Goal: Task Accomplishment & Management: Manage account settings

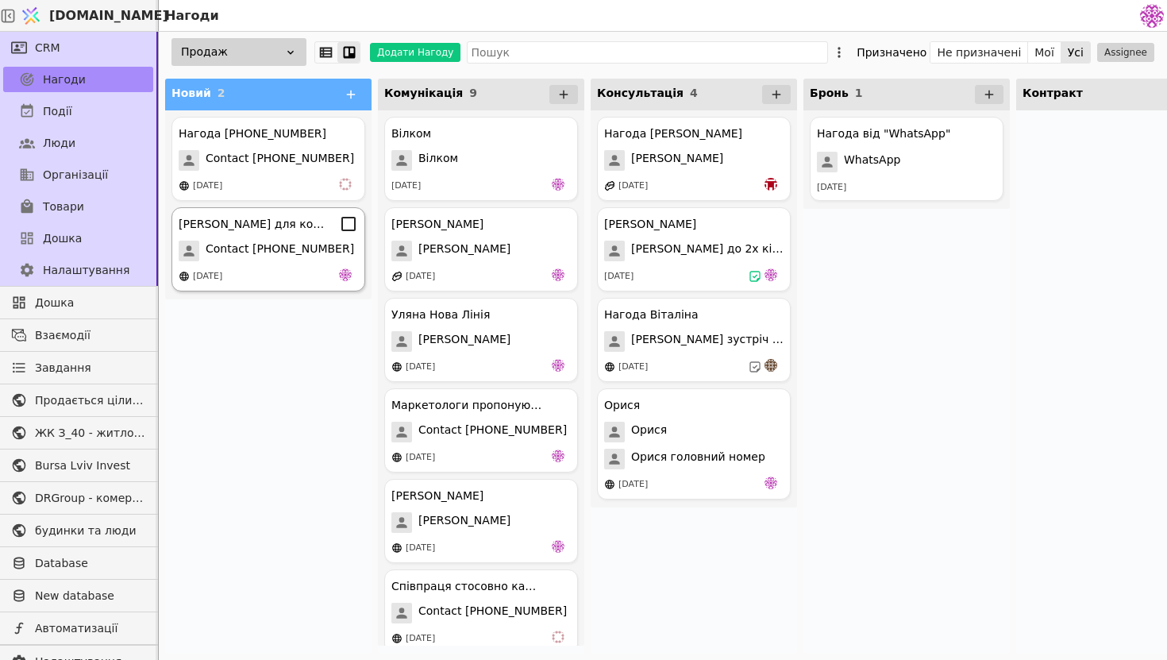
click at [287, 259] on span "Contact [PHONE_NUMBER]" at bounding box center [280, 251] width 148 height 21
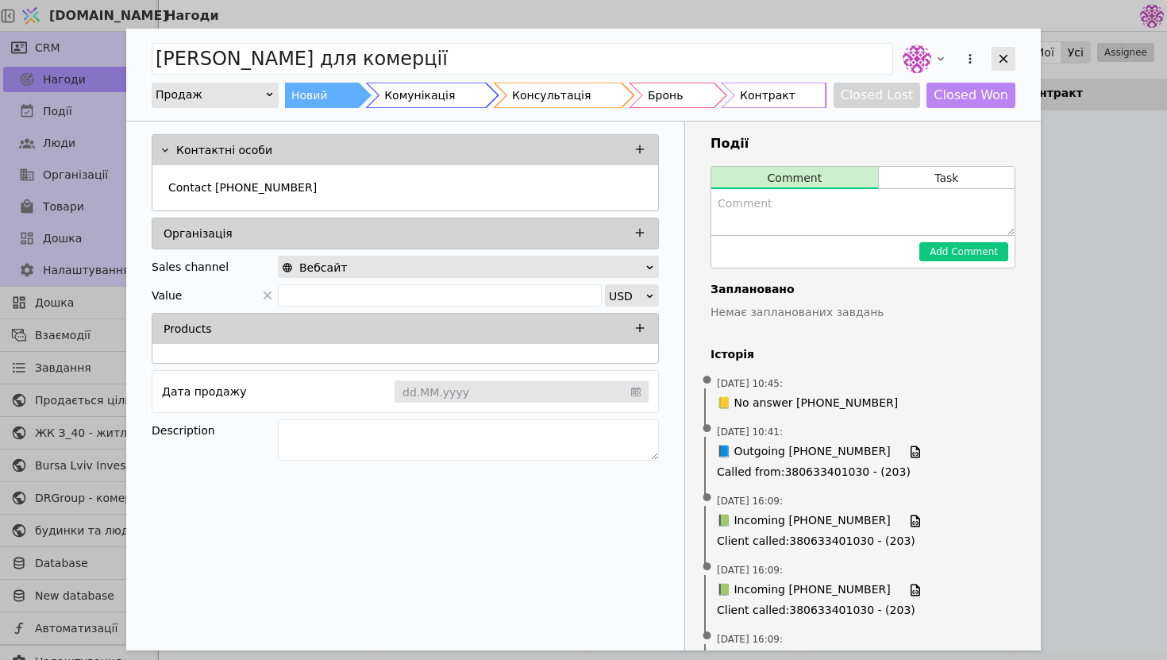
click at [992, 63] on div "Add Opportunity" at bounding box center [1004, 59] width 24 height 24
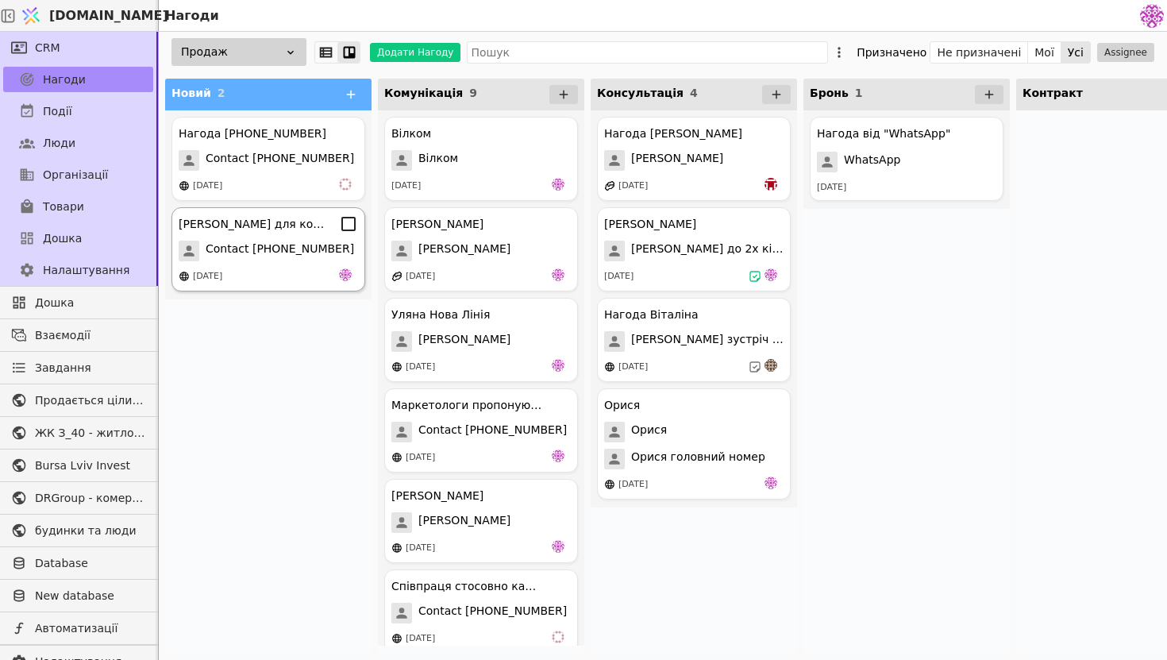
click at [256, 252] on span "Contact [PHONE_NUMBER]" at bounding box center [280, 251] width 148 height 21
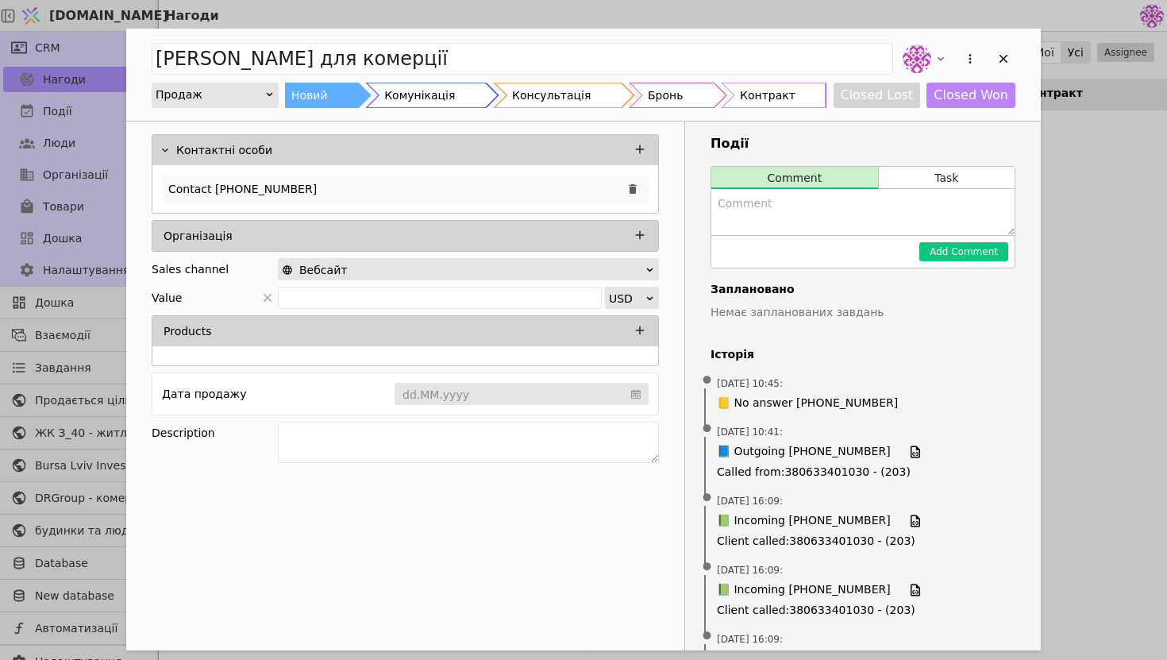
click at [344, 189] on div "Contact [PHONE_NUMBER]" at bounding box center [405, 189] width 487 height 29
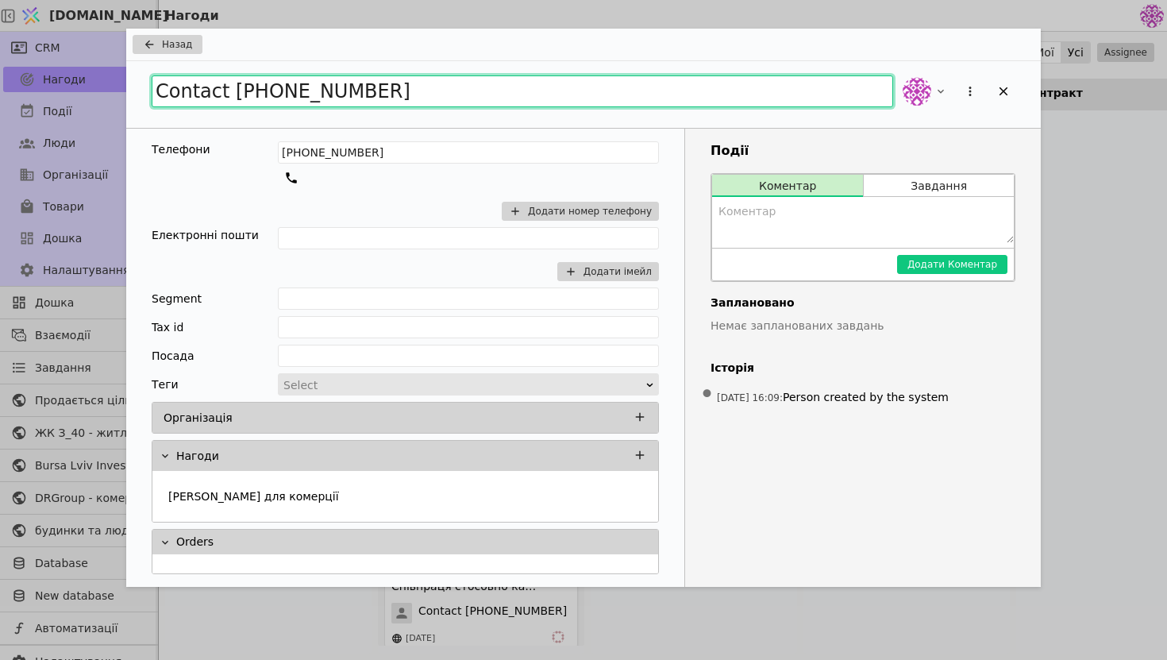
drag, startPoint x: 399, startPoint y: 102, endPoint x: 133, endPoint y: 82, distance: 266.8
click at [133, 82] on div "Contact [PHONE_NUMBER]" at bounding box center [583, 94] width 915 height 67
type input "[PERSON_NAME]"
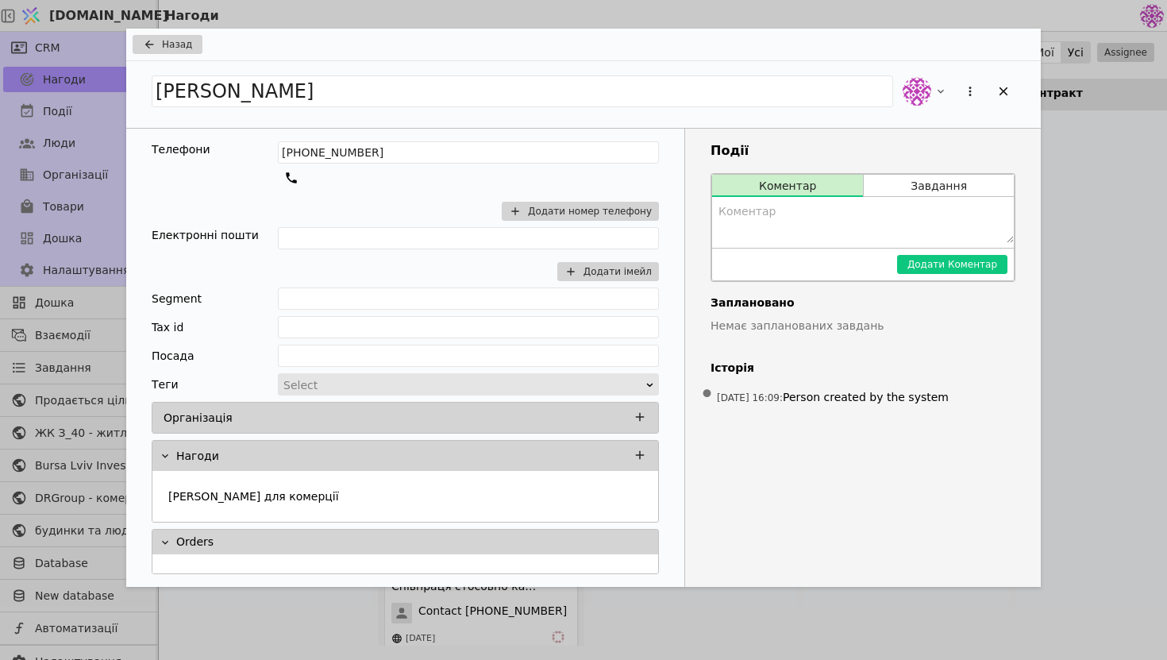
click at [408, 214] on div "[PHONE_NUMBER] Додати номер телефону" at bounding box center [468, 184] width 381 height 86
click at [1001, 84] on icon "Add Opportunity" at bounding box center [1003, 91] width 14 height 14
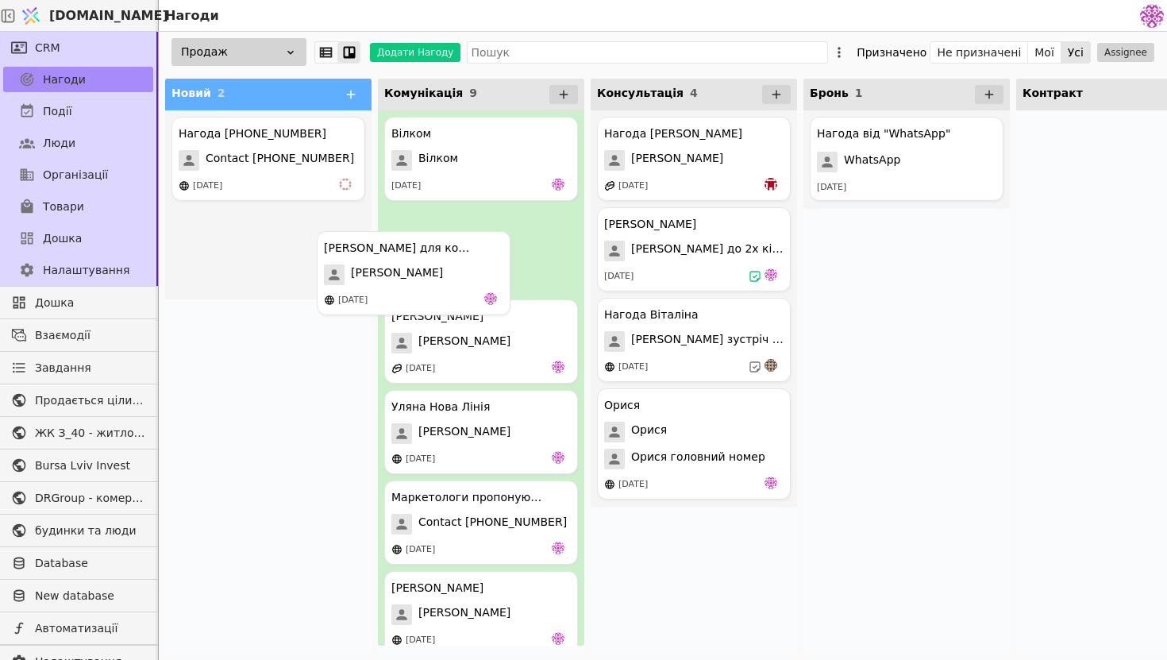
drag, startPoint x: 276, startPoint y: 265, endPoint x: 430, endPoint y: 289, distance: 155.9
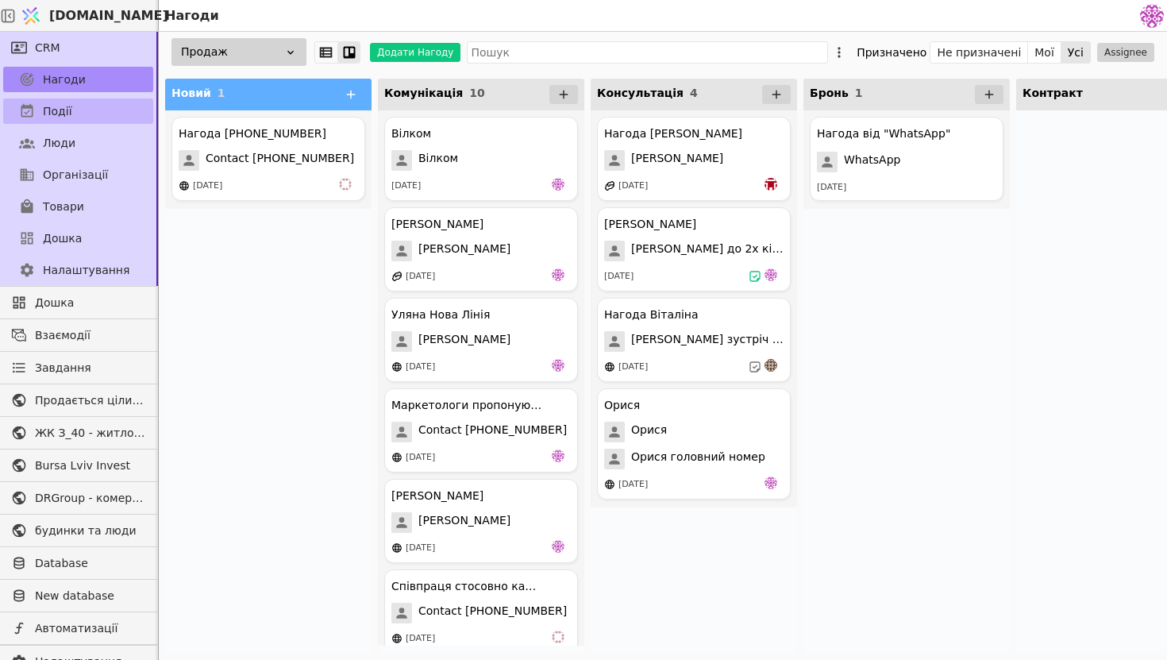
click at [84, 116] on link "Події" at bounding box center [78, 110] width 150 height 25
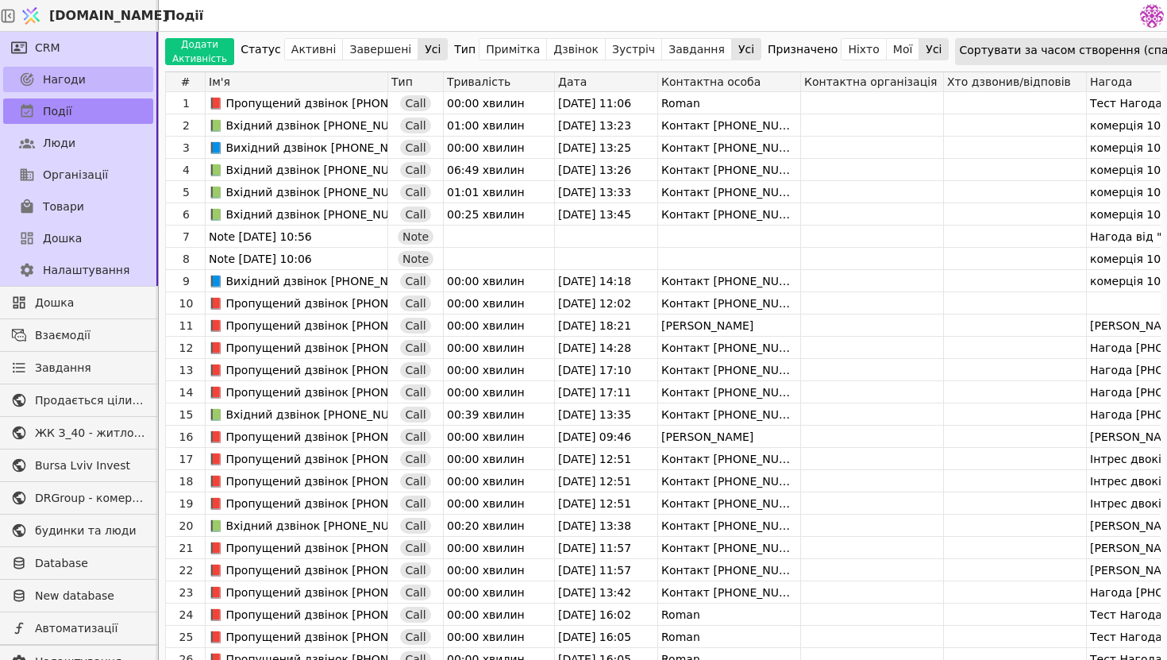
click at [92, 77] on link "Нагоди" at bounding box center [78, 79] width 150 height 25
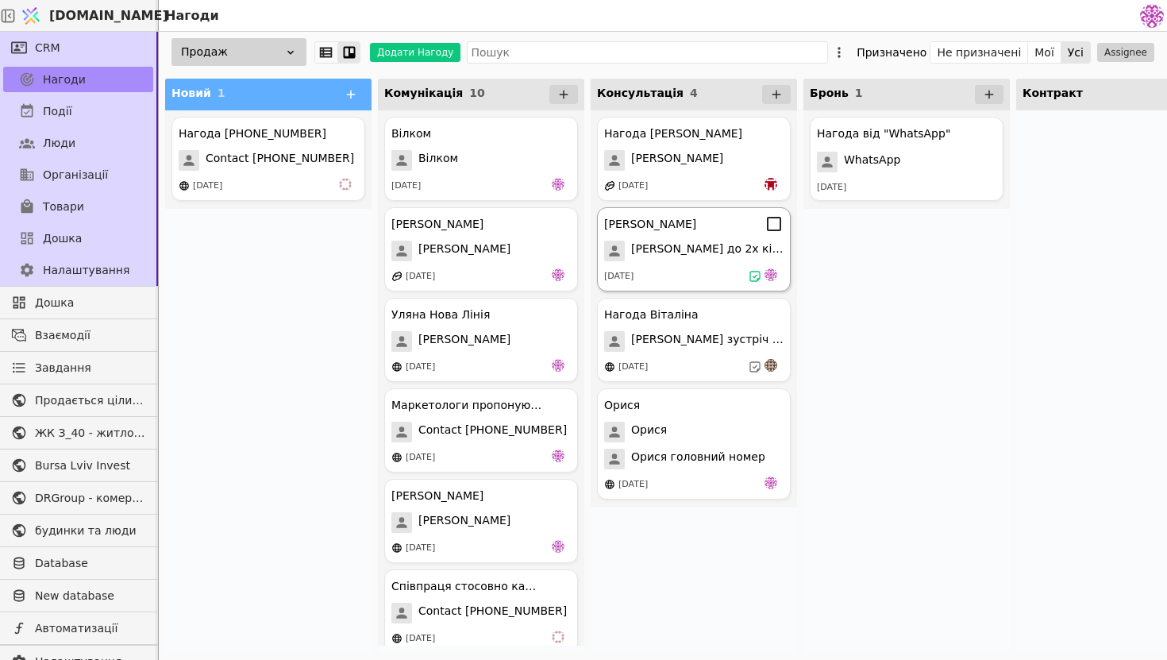
click at [691, 270] on div "[DATE]" at bounding box center [693, 276] width 179 height 16
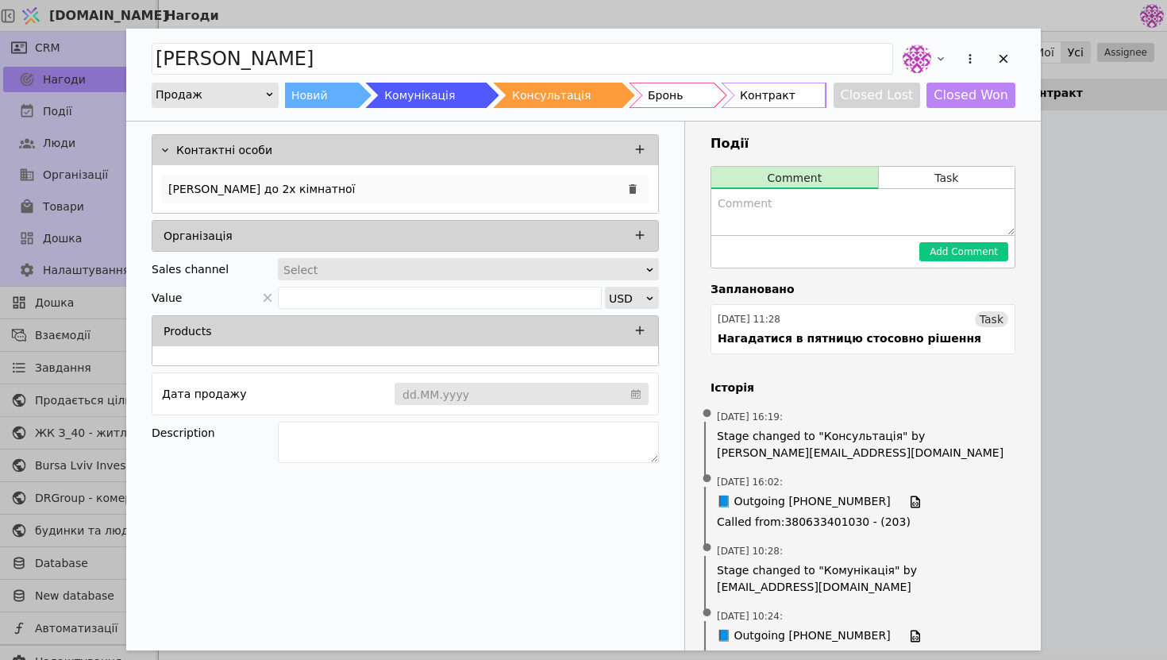
click at [429, 188] on div "[PERSON_NAME] до 2х кімнатної" at bounding box center [405, 189] width 487 height 29
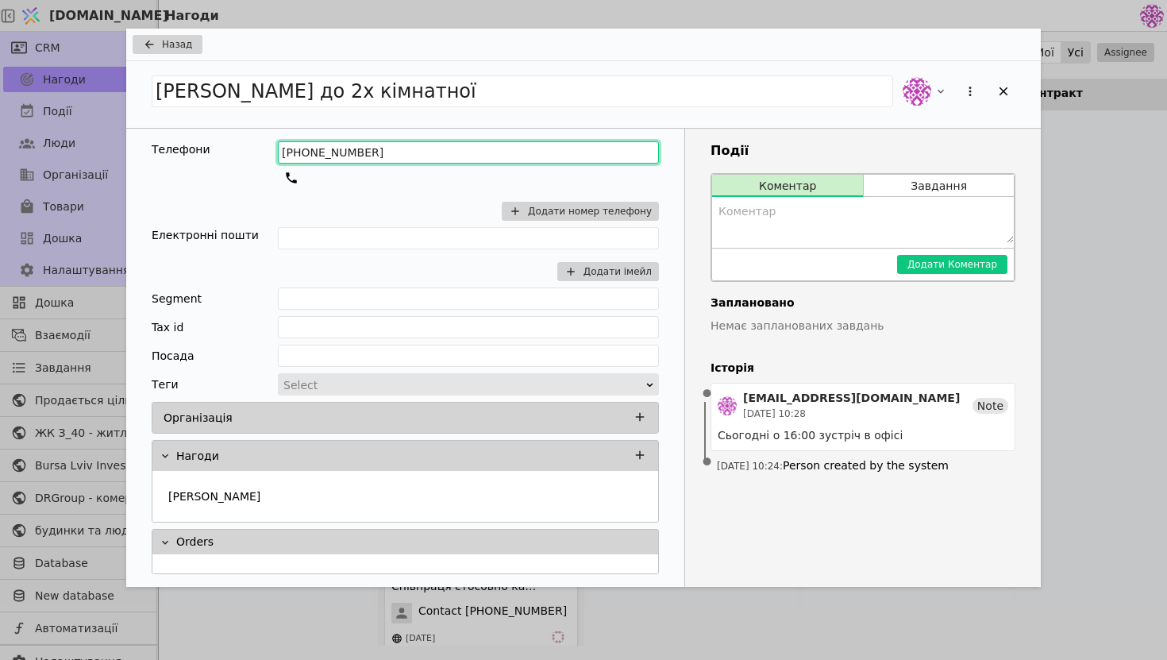
click at [518, 152] on input "[PHONE_NUMBER]" at bounding box center [468, 152] width 381 height 22
click at [470, 156] on input "[PHONE_NUMBER]" at bounding box center [468, 152] width 381 height 22
click at [873, 183] on button "Завдання" at bounding box center [939, 186] width 150 height 22
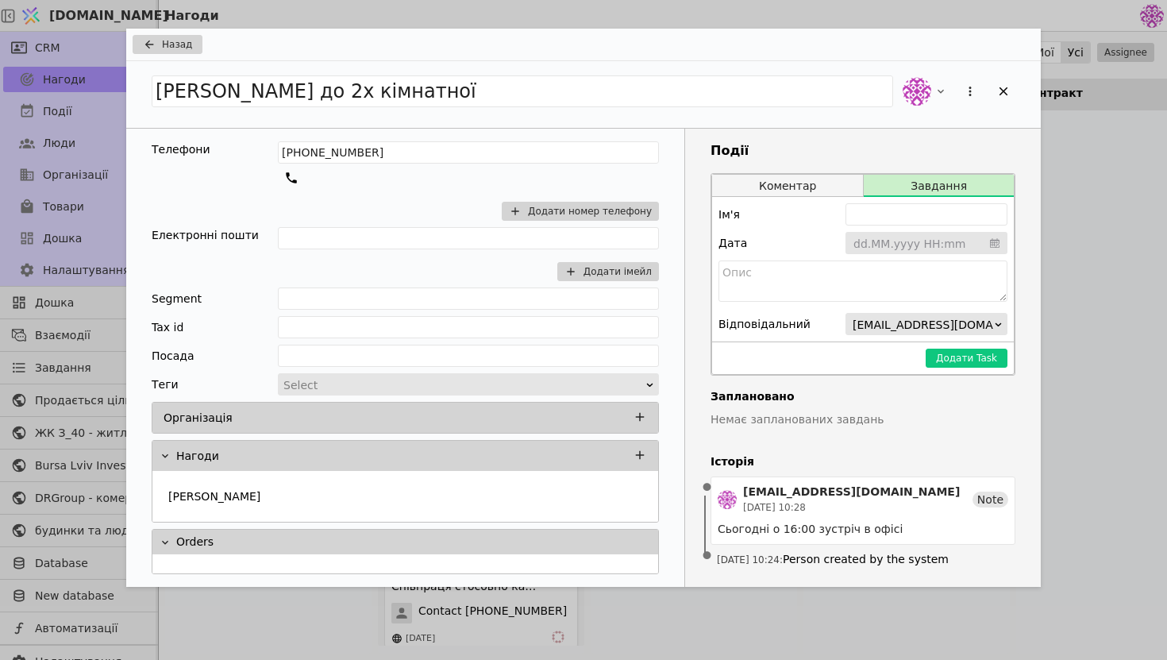
click at [830, 184] on button "Коментар" at bounding box center [787, 186] width 151 height 22
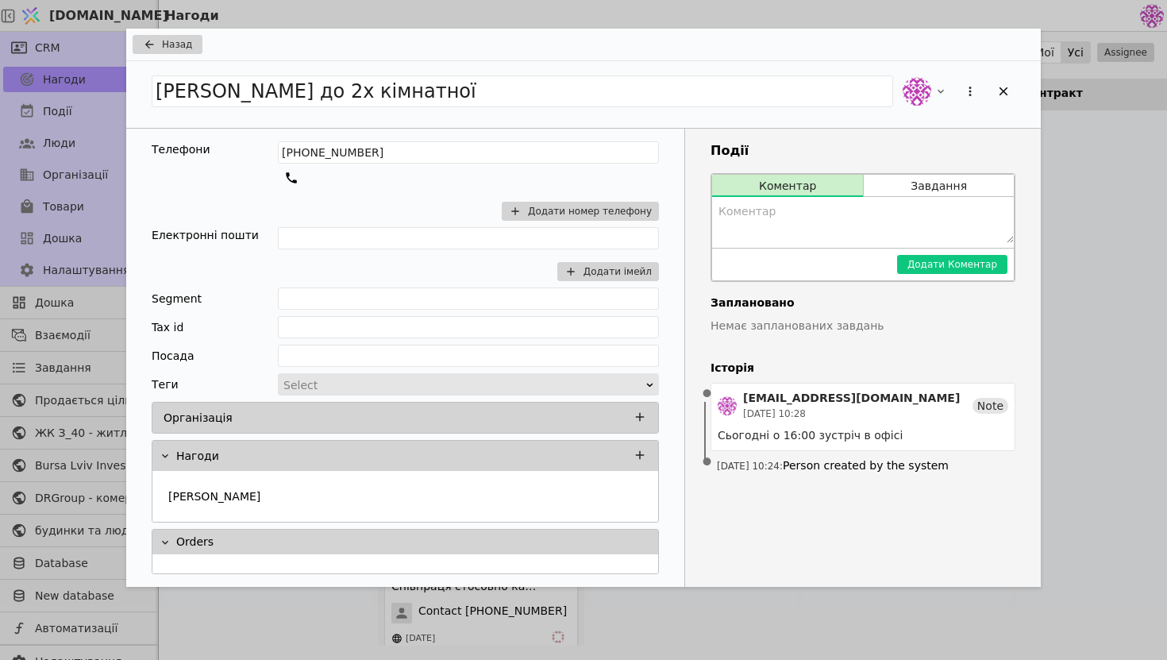
click at [753, 226] on textarea "Add Opportunity" at bounding box center [863, 220] width 302 height 46
click at [997, 216] on textarea "Перенесли на середу ще в роздумах і не розглядади планування" at bounding box center [863, 220] width 302 height 46
type textarea "Перенесли на середу ще в роздумах і не розглядали планування"
click at [984, 267] on button "Додати Коментар" at bounding box center [952, 264] width 110 height 19
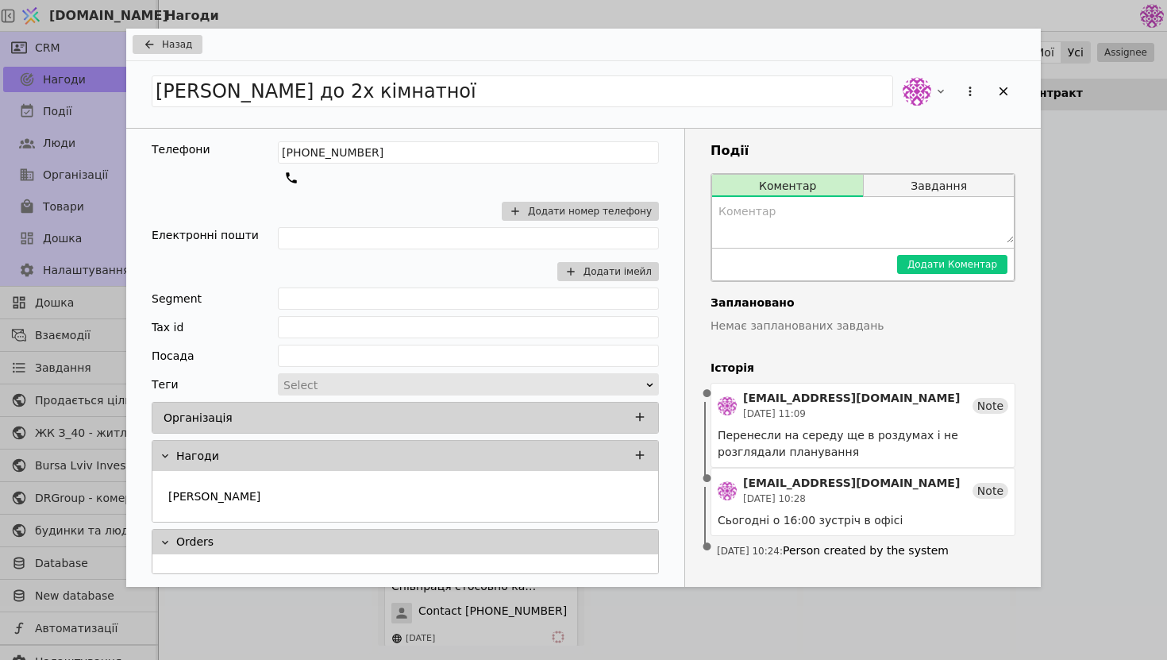
click at [934, 190] on button "Завдання" at bounding box center [939, 186] width 150 height 22
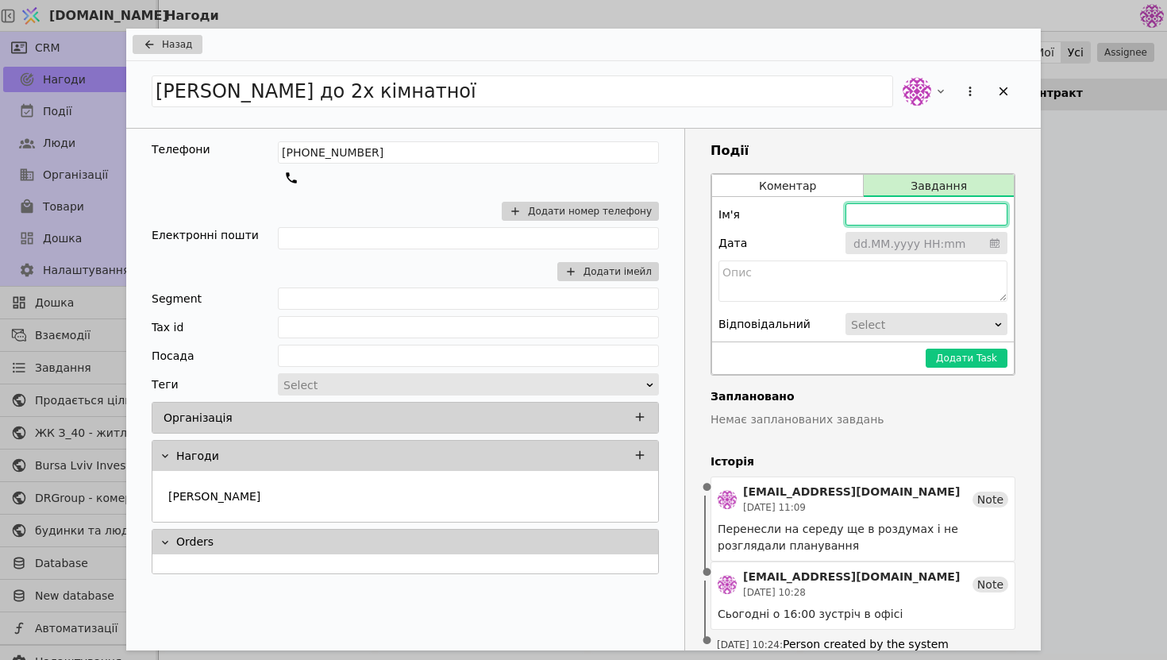
click at [925, 219] on input "Add Opportunity" at bounding box center [927, 214] width 162 height 22
type input "Нагадатися в середу"
click at [968, 241] on input "Add Opportunity" at bounding box center [927, 244] width 162 height 24
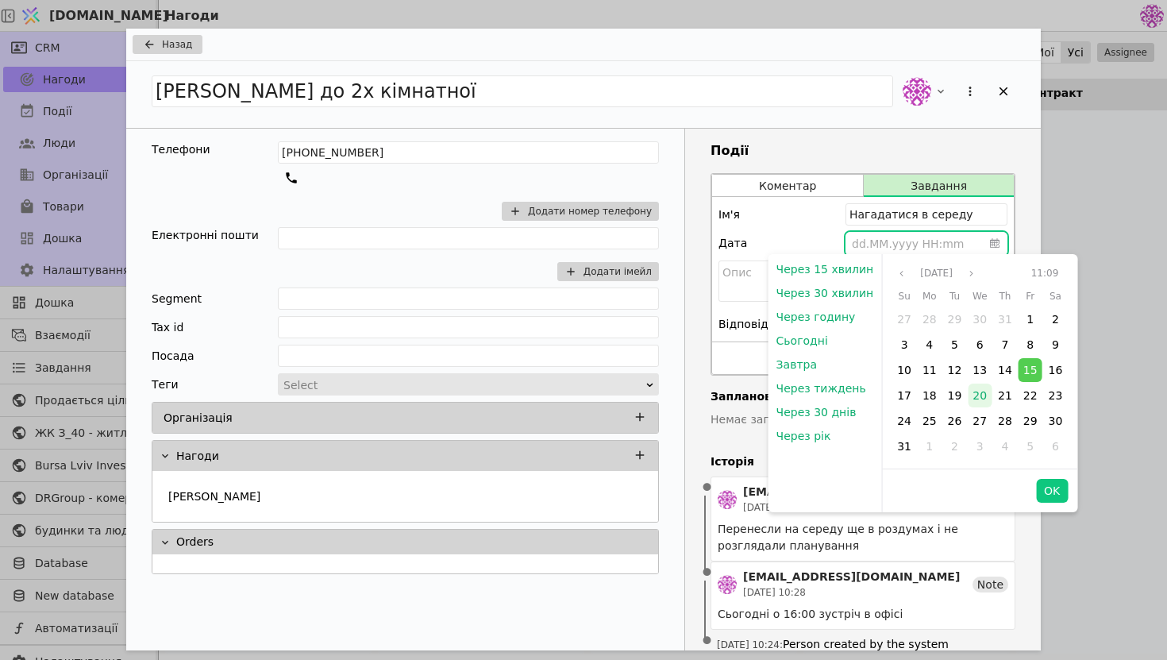
click at [968, 399] on div "20" at bounding box center [980, 395] width 24 height 24
click at [1039, 487] on button "OK" at bounding box center [1052, 491] width 32 height 24
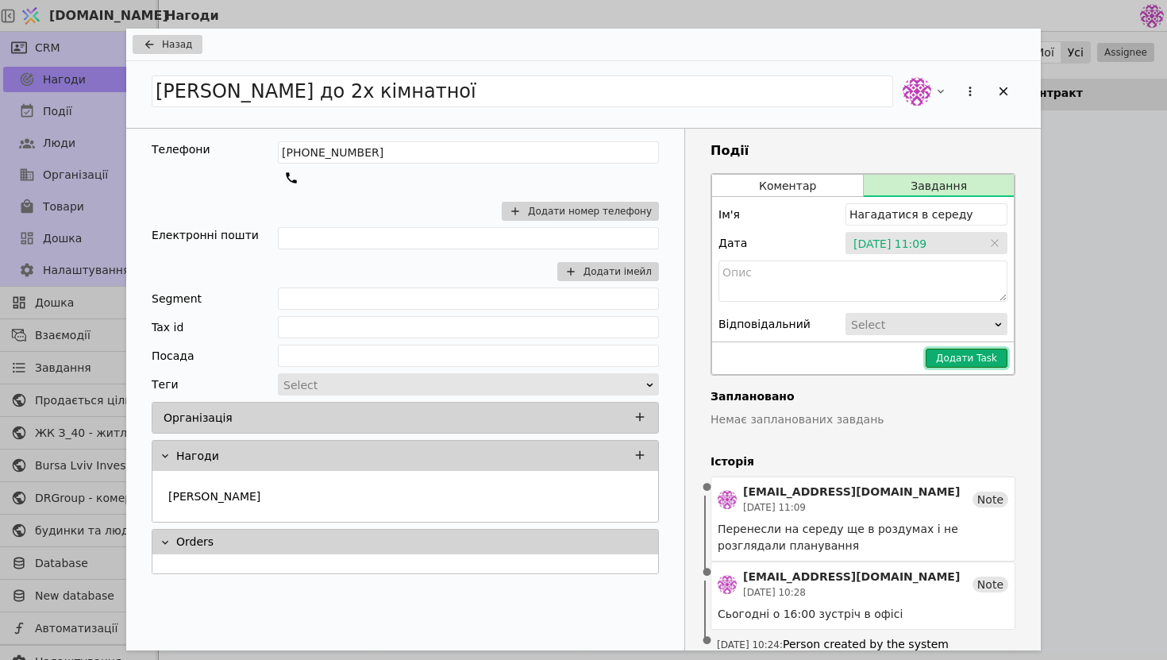
click at [956, 360] on button "Додати Task" at bounding box center [967, 358] width 82 height 19
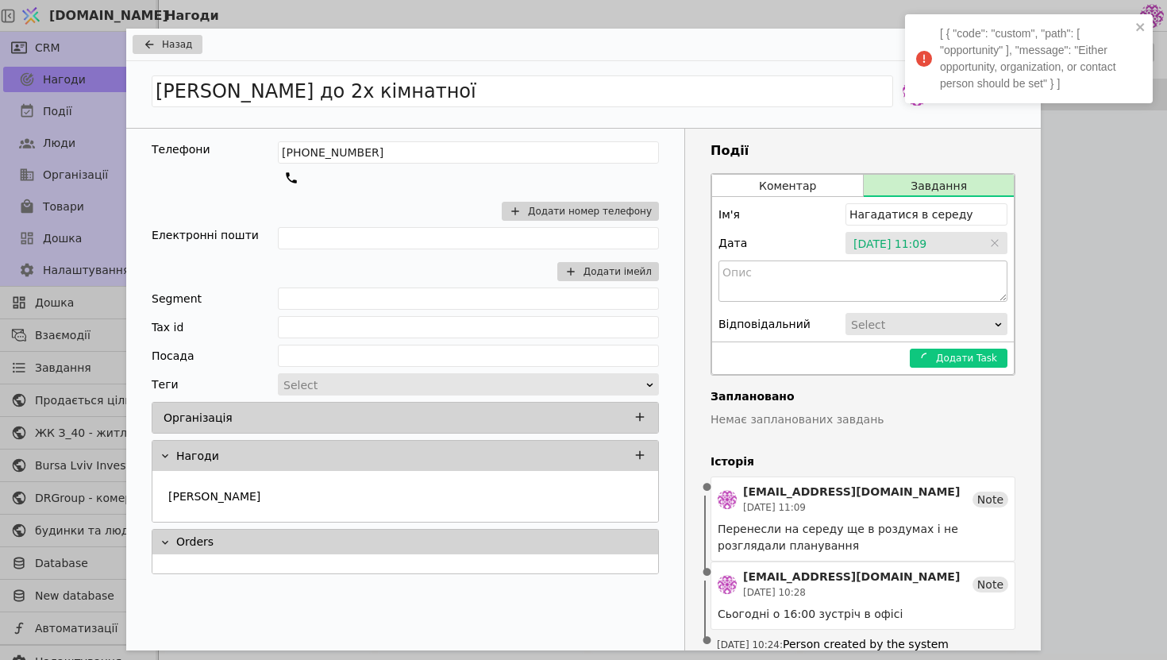
click at [923, 269] on textarea "Add Opportunity" at bounding box center [863, 280] width 289 height 41
type textarea "В середу"
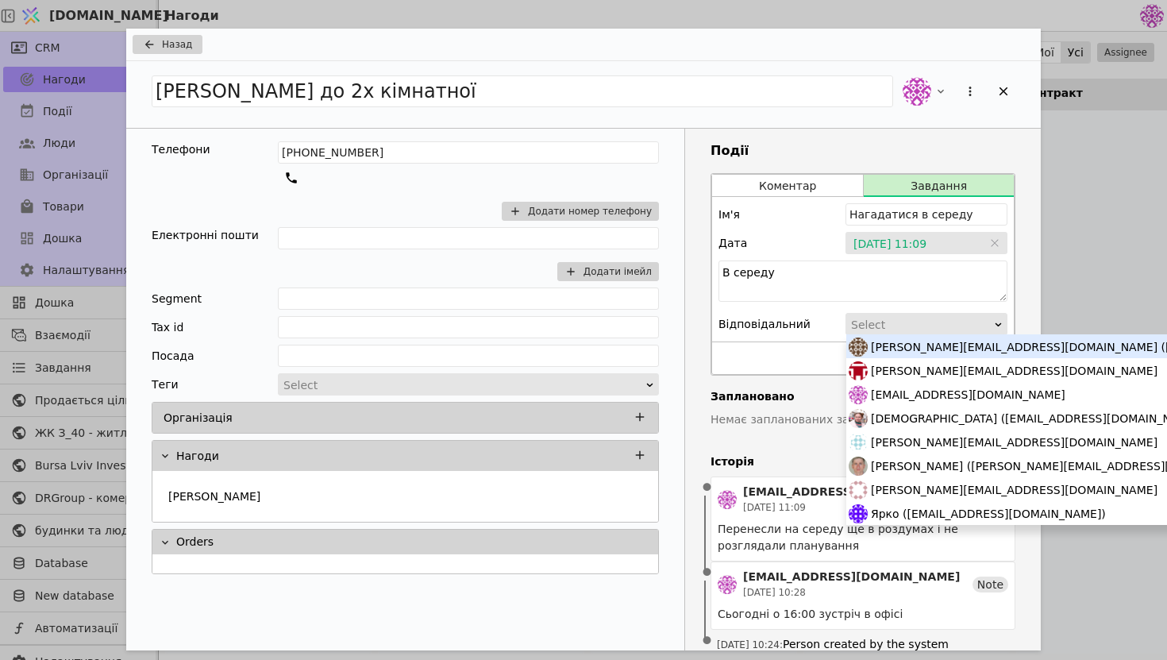
click at [956, 315] on div "Select" at bounding box center [921, 325] width 141 height 22
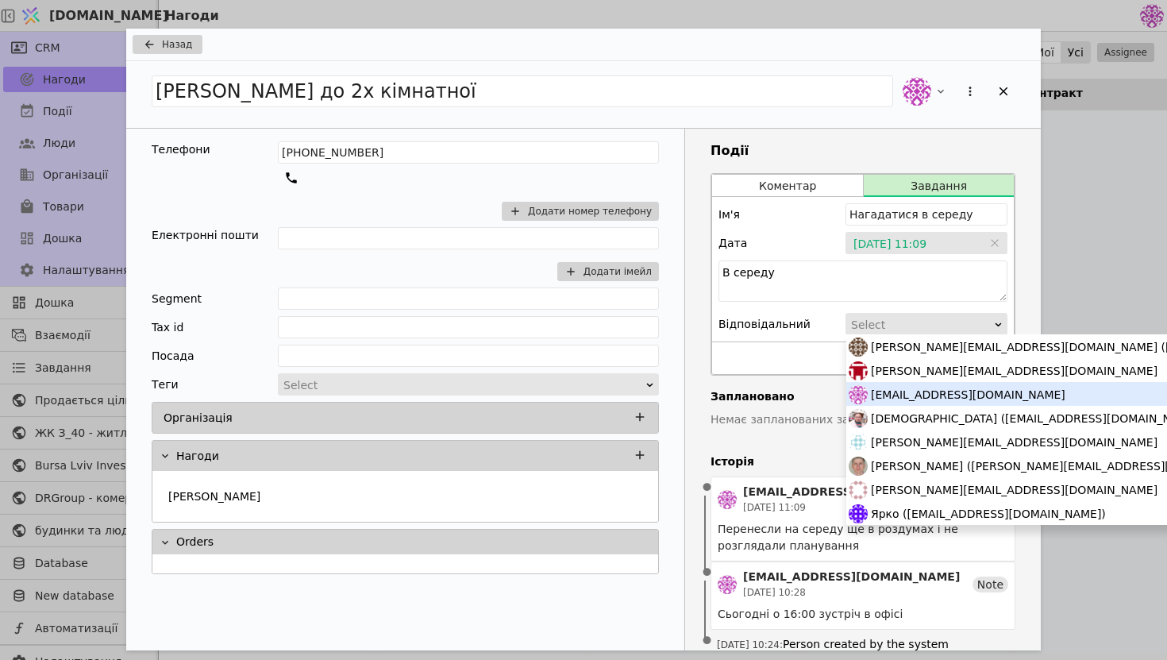
click at [927, 395] on span "[EMAIL_ADDRESS][DOMAIN_NAME]" at bounding box center [968, 395] width 195 height 24
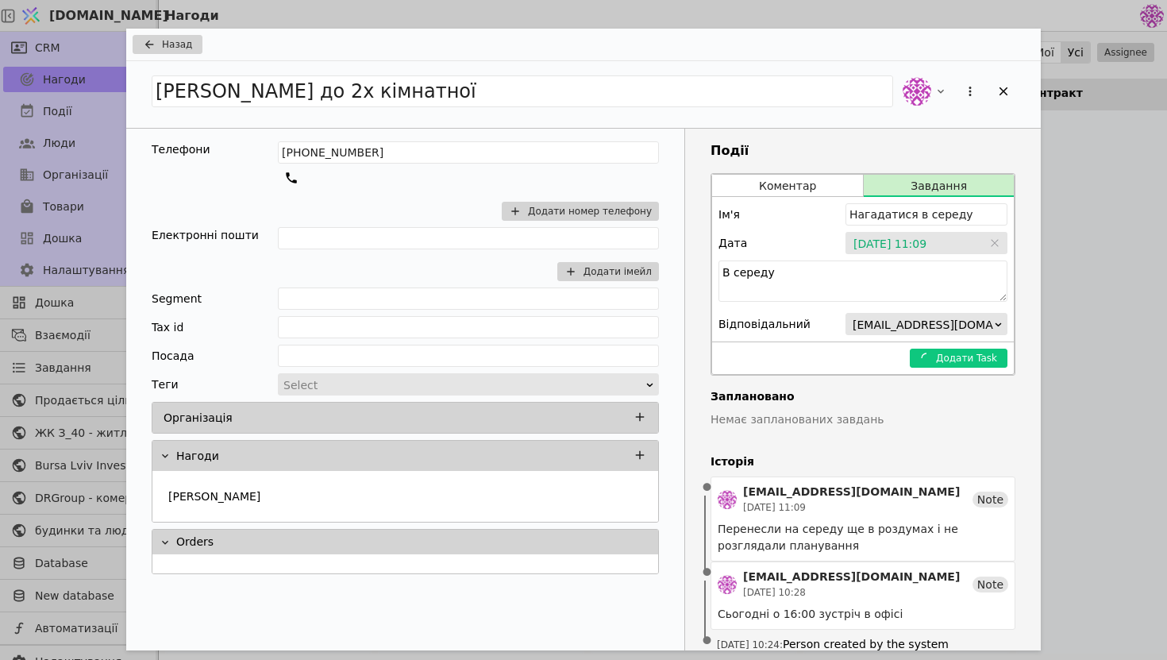
click at [866, 388] on h4 "Заплановано" at bounding box center [863, 396] width 305 height 17
click at [799, 181] on button "Коментар" at bounding box center [787, 186] width 151 height 22
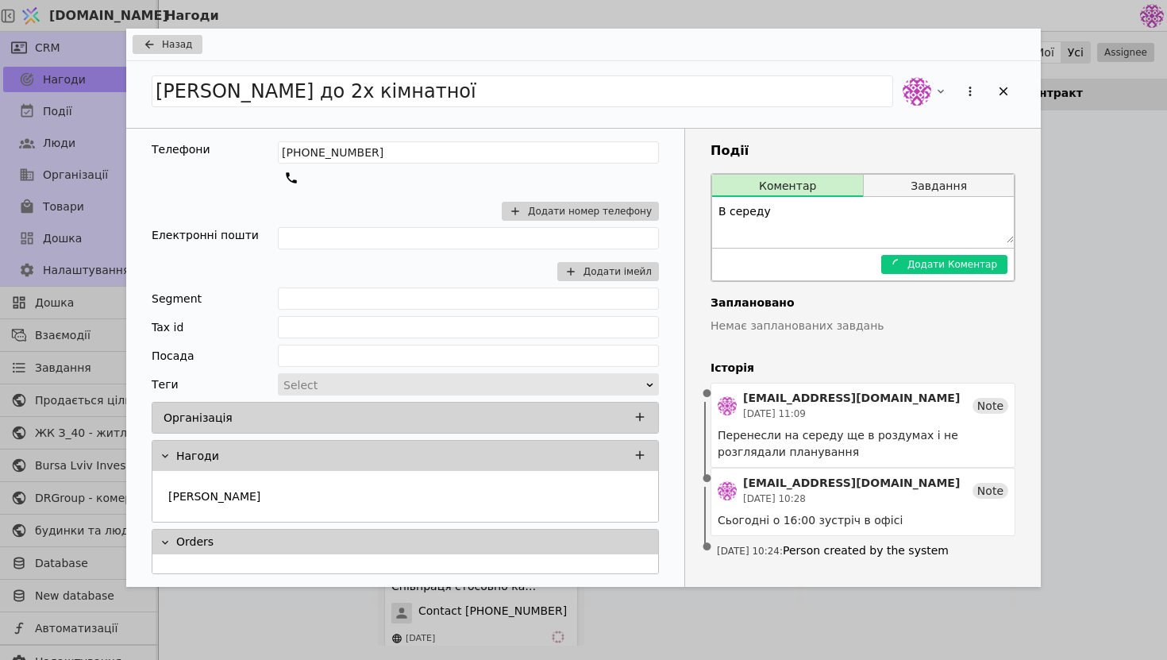
click at [874, 185] on button "Завдання" at bounding box center [939, 186] width 150 height 22
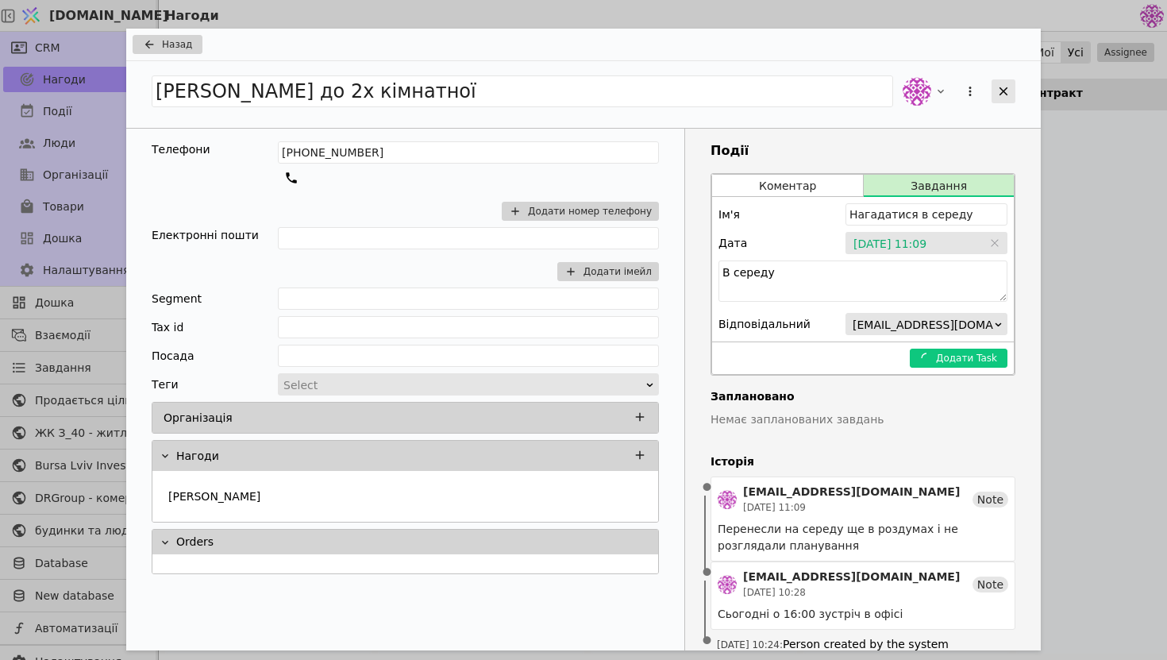
click at [997, 82] on div "Add Opportunity" at bounding box center [1004, 91] width 24 height 24
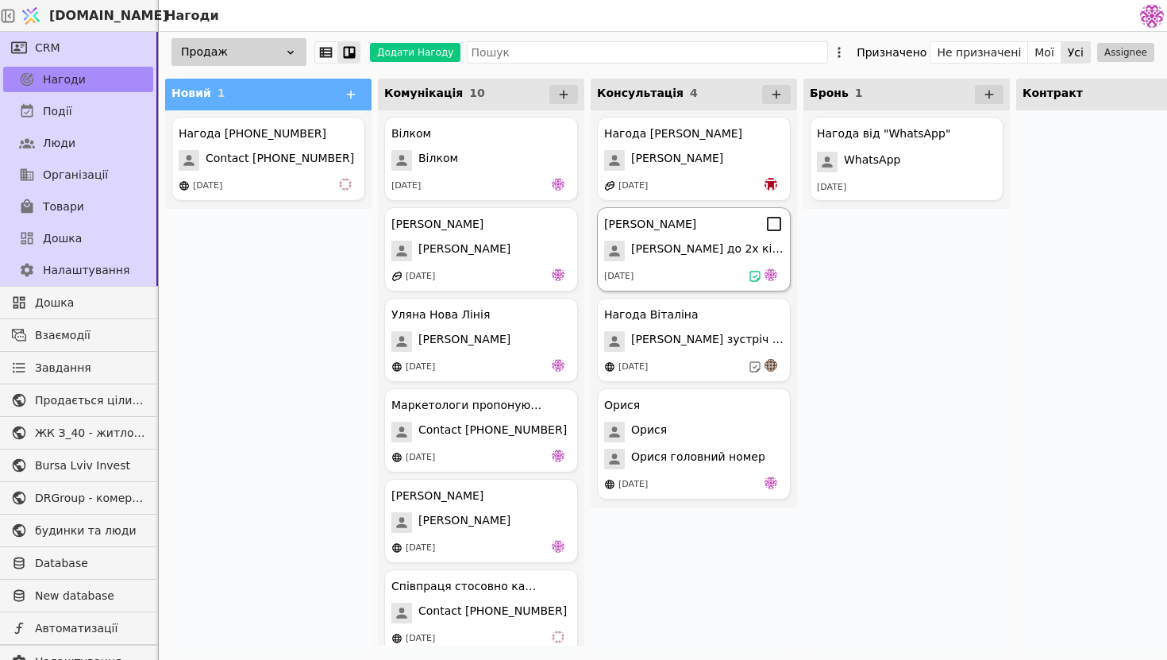
click at [634, 259] on span "[PERSON_NAME] до 2х кімнатної" at bounding box center [707, 251] width 152 height 21
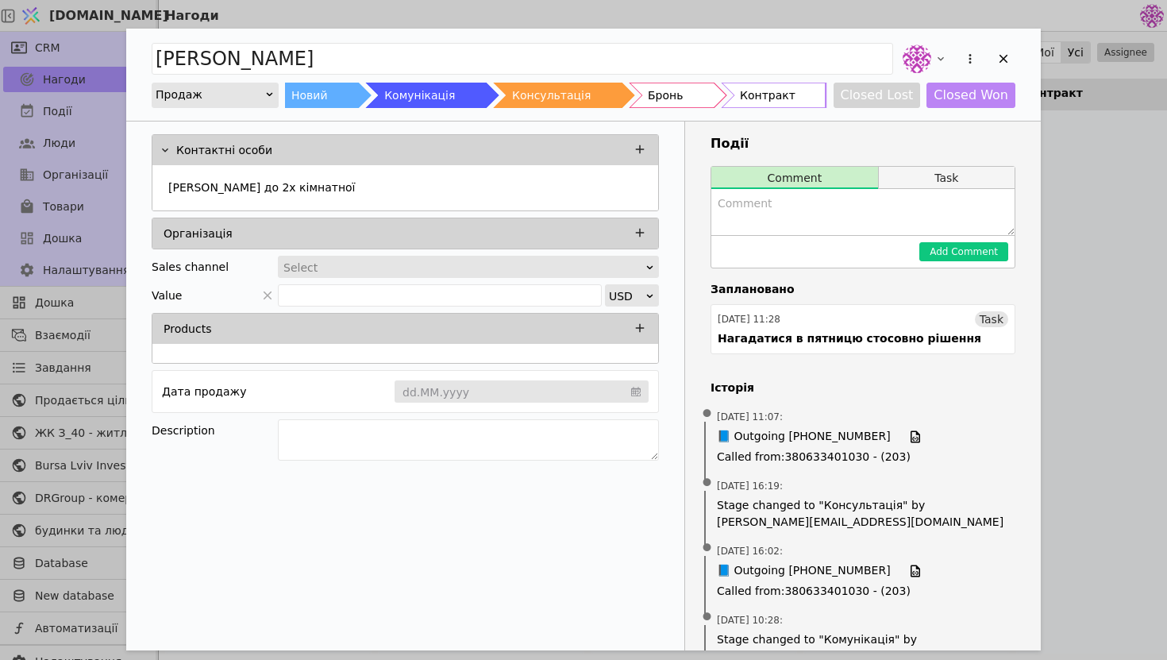
click at [925, 168] on button "Task" at bounding box center [947, 178] width 136 height 22
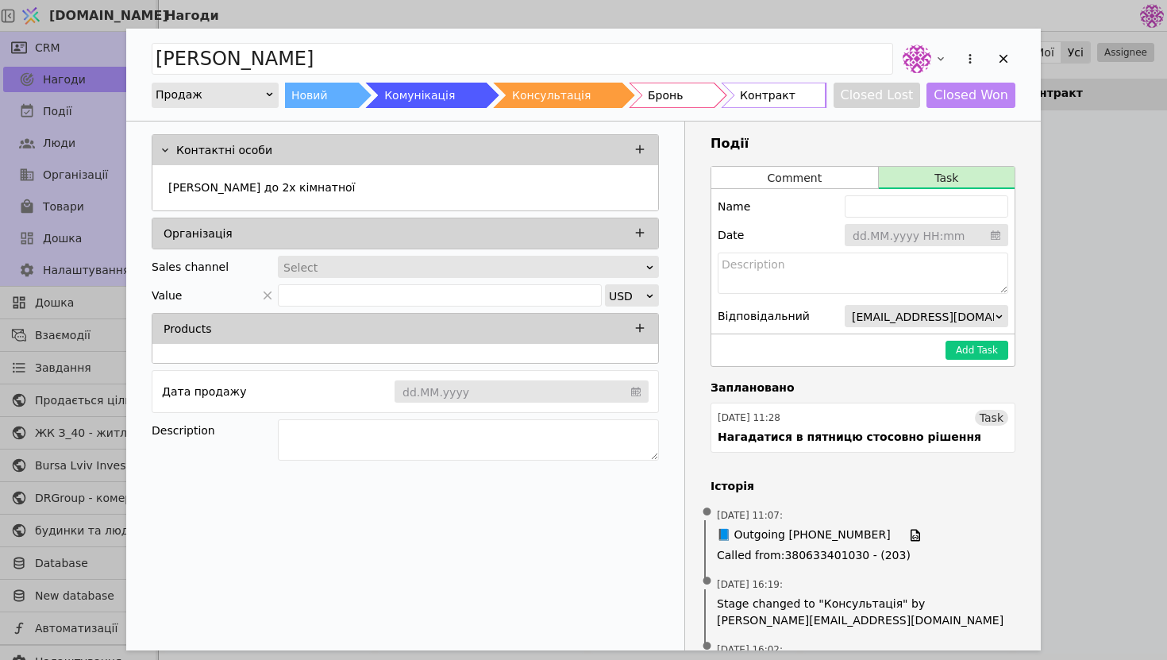
click at [911, 231] on input "Add Opportunity" at bounding box center [927, 236] width 164 height 24
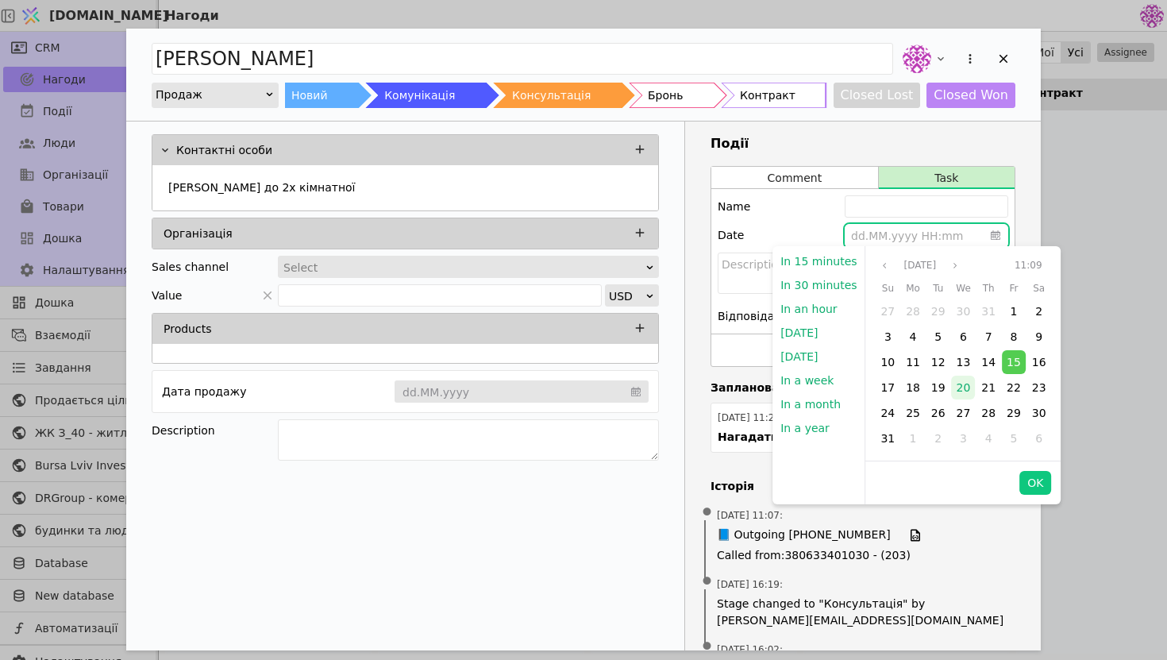
click at [962, 384] on span "20" at bounding box center [964, 387] width 14 height 13
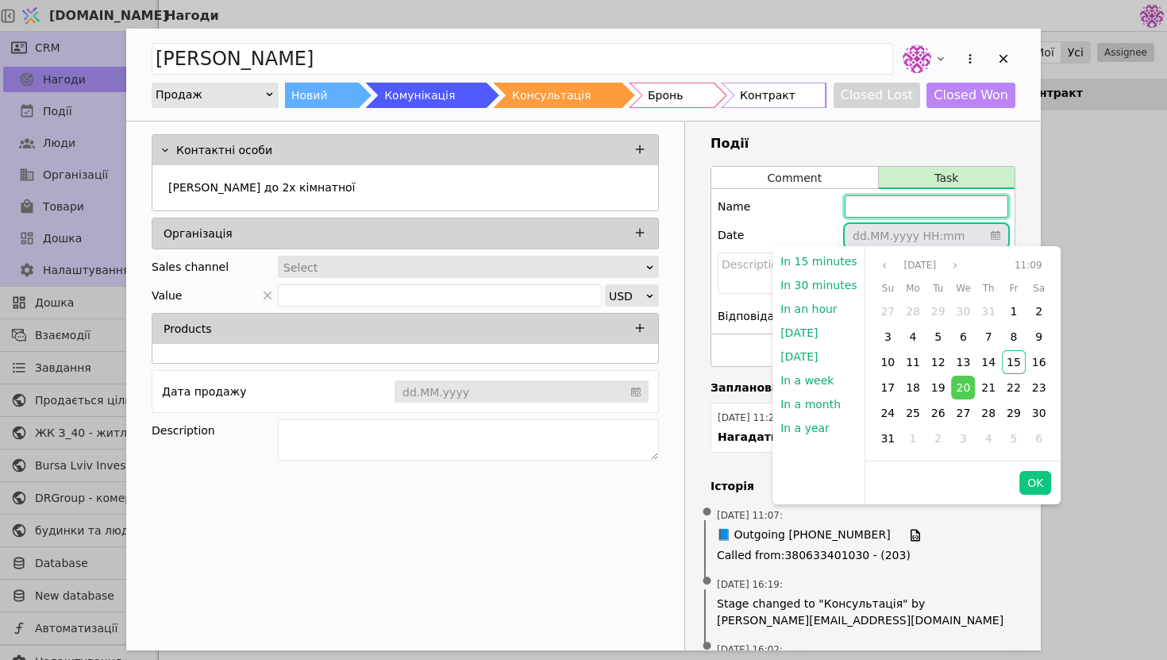
click at [894, 208] on input "Add Opportunity" at bounding box center [927, 206] width 164 height 22
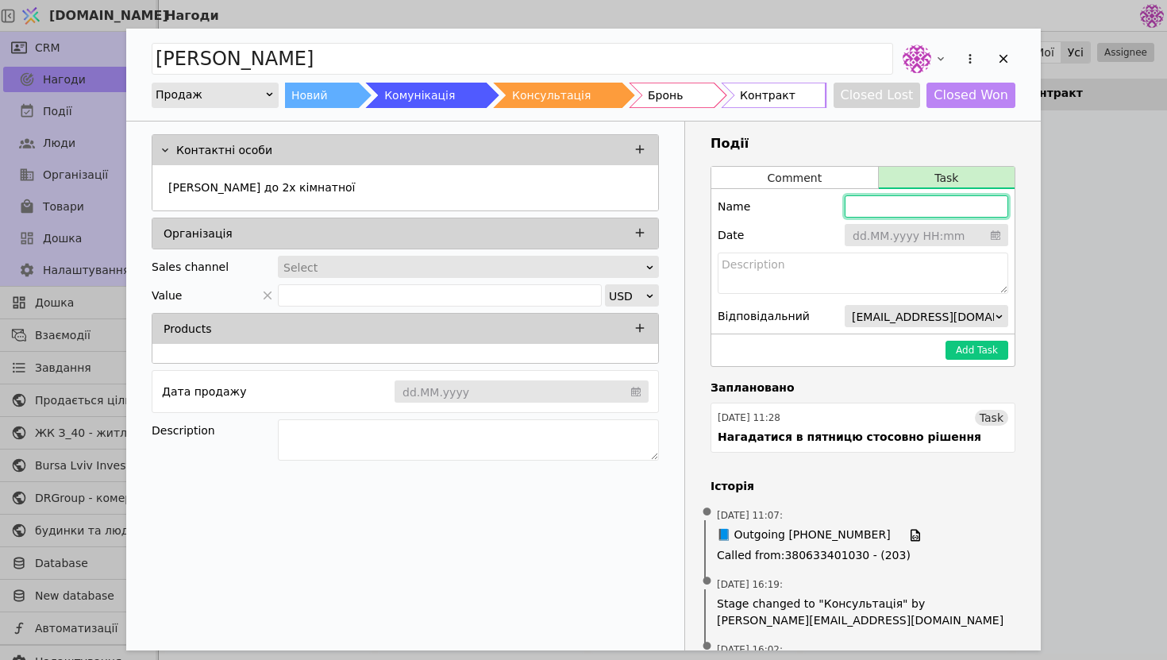
type input "Г"
drag, startPoint x: 984, startPoint y: 210, endPoint x: 822, endPoint y: 206, distance: 162.0
click at [821, 206] on div "Name Нагадатися в середу" at bounding box center [863, 206] width 291 height 22
type input "Нагадатися в середу"
click at [812, 258] on textarea "Add Opportunity" at bounding box center [863, 272] width 291 height 41
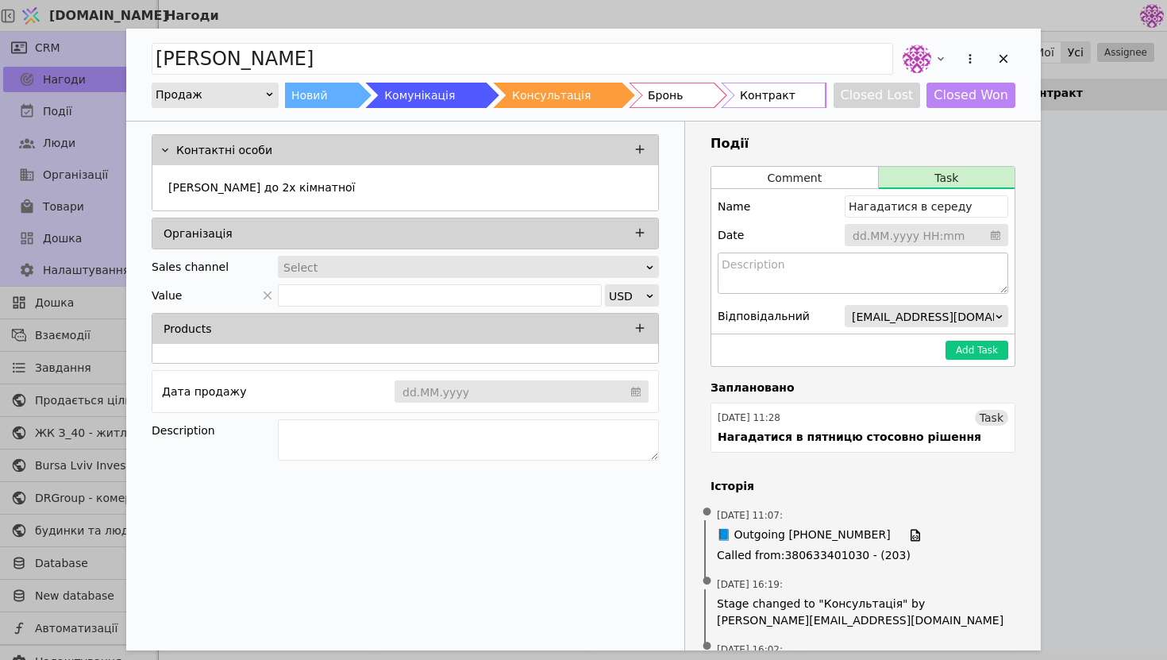
paste textarea "Нагадатися в середу"
type textarea "Нагадатися в середу"
click at [965, 353] on button "Add Task" at bounding box center [977, 350] width 63 height 19
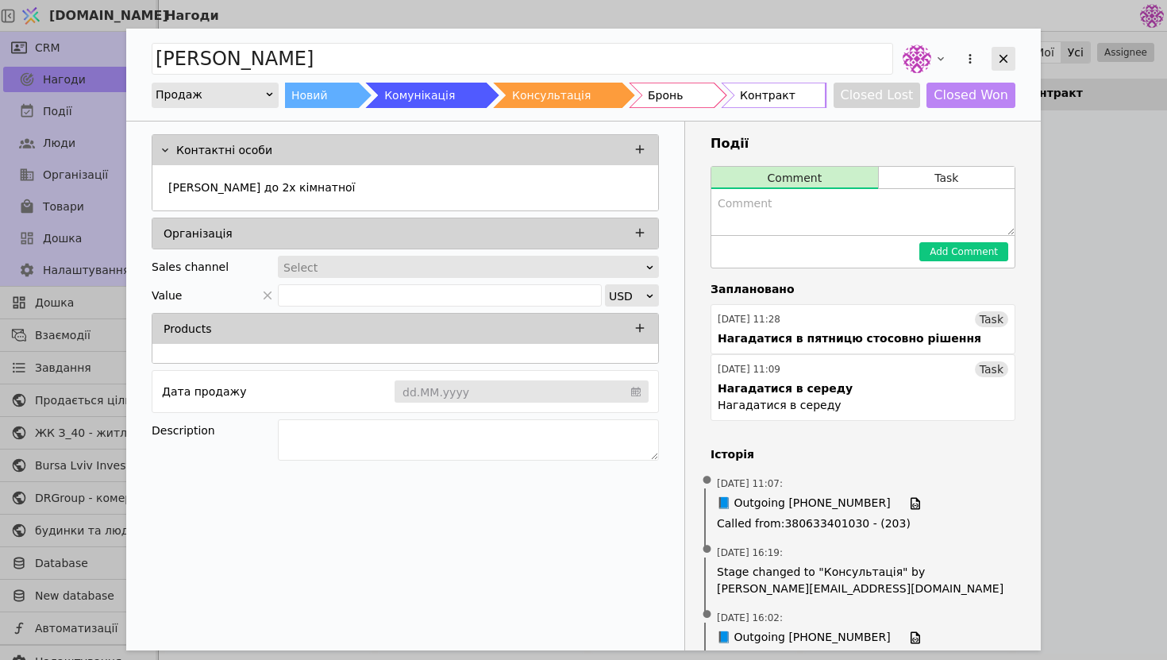
click at [1012, 61] on div "Add Opportunity" at bounding box center [1004, 59] width 24 height 24
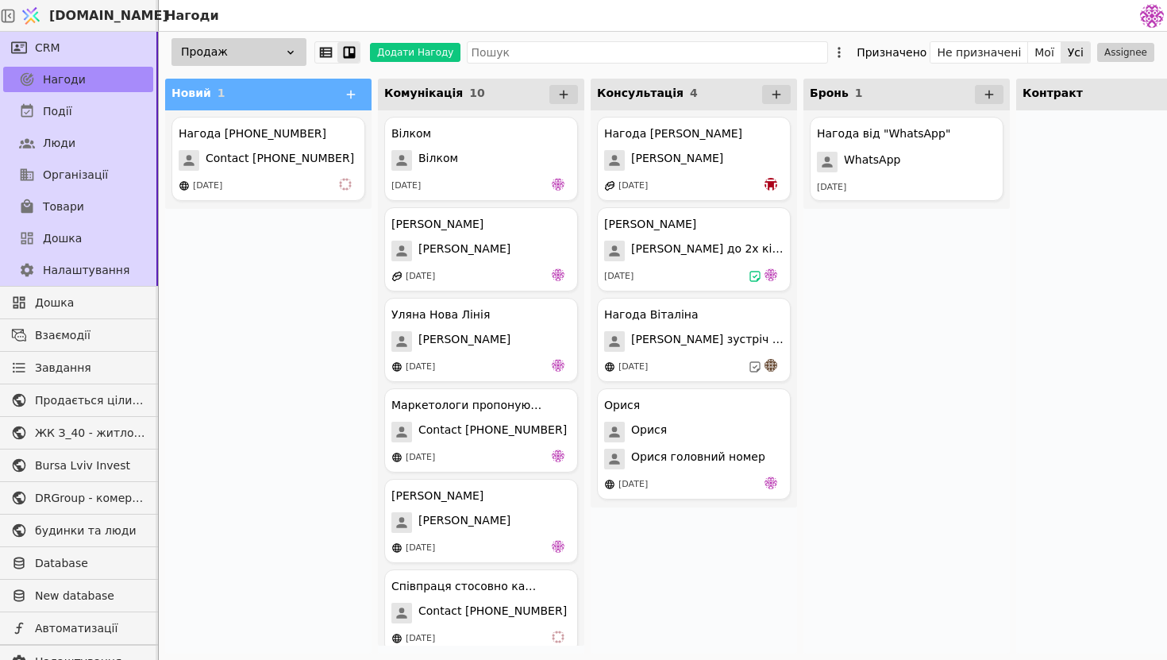
click at [90, 352] on div "Завдання" at bounding box center [78, 368] width 156 height 32
click at [91, 365] on link "Завдання" at bounding box center [78, 367] width 150 height 25
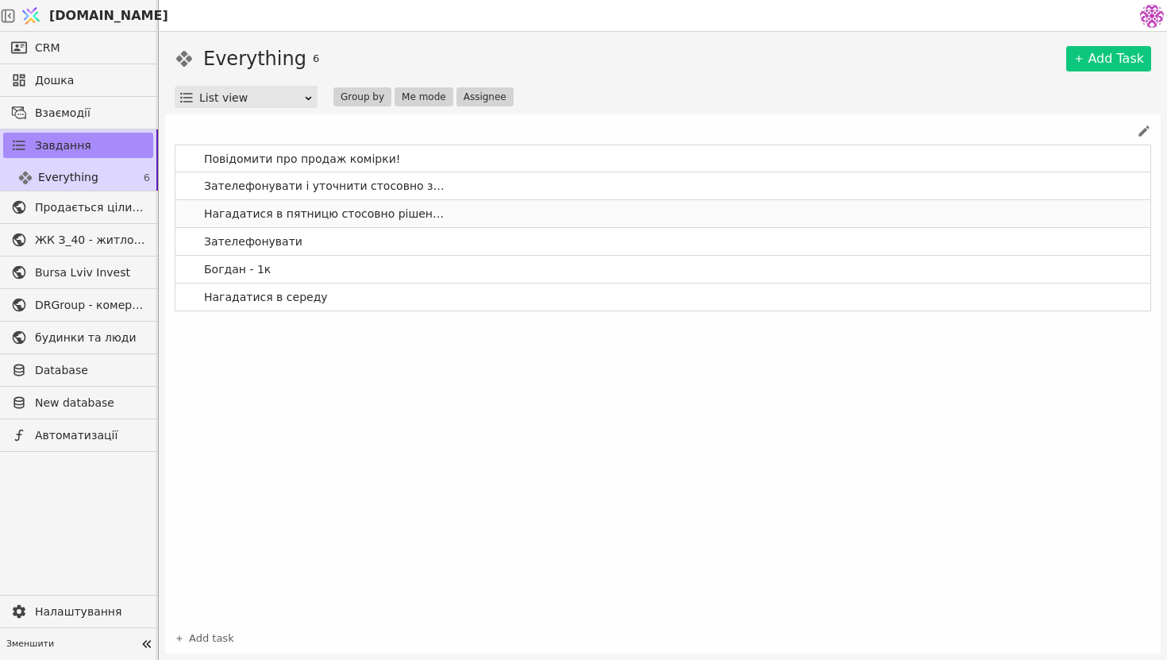
click at [431, 218] on link "Нагадатися в пятницю стосовно рішення" at bounding box center [662, 213] width 975 height 27
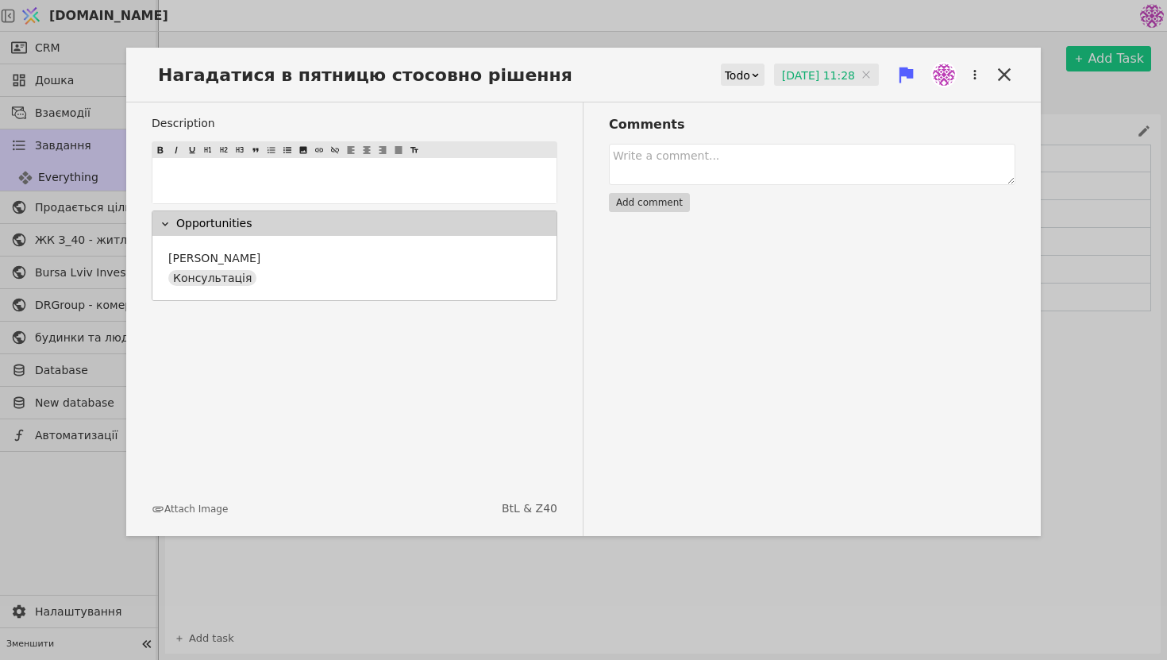
click at [902, 77] on icon at bounding box center [906, 75] width 22 height 22
click at [1006, 75] on icon at bounding box center [1004, 75] width 22 height 22
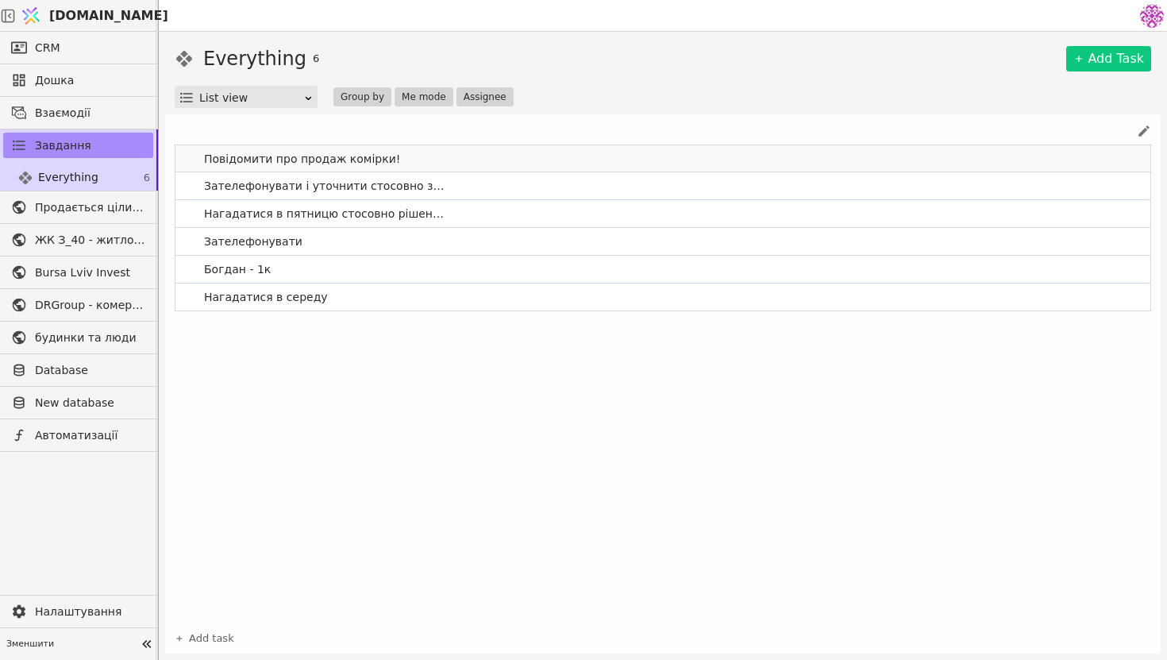
click at [790, 167] on link "Повідомити про продаж комірки!" at bounding box center [662, 158] width 975 height 27
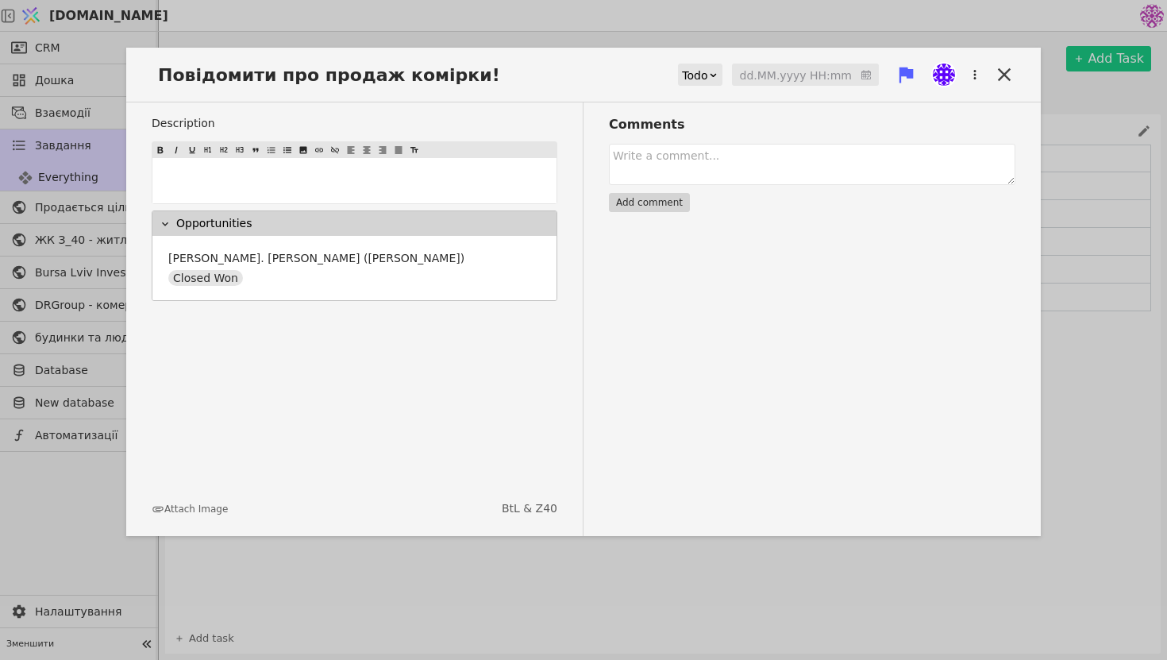
click at [996, 87] on div "Повідомити про продаж комірки! Todo dd.MM.yyyy HH:mm" at bounding box center [583, 81] width 915 height 42
click at [998, 77] on icon at bounding box center [1004, 75] width 22 height 22
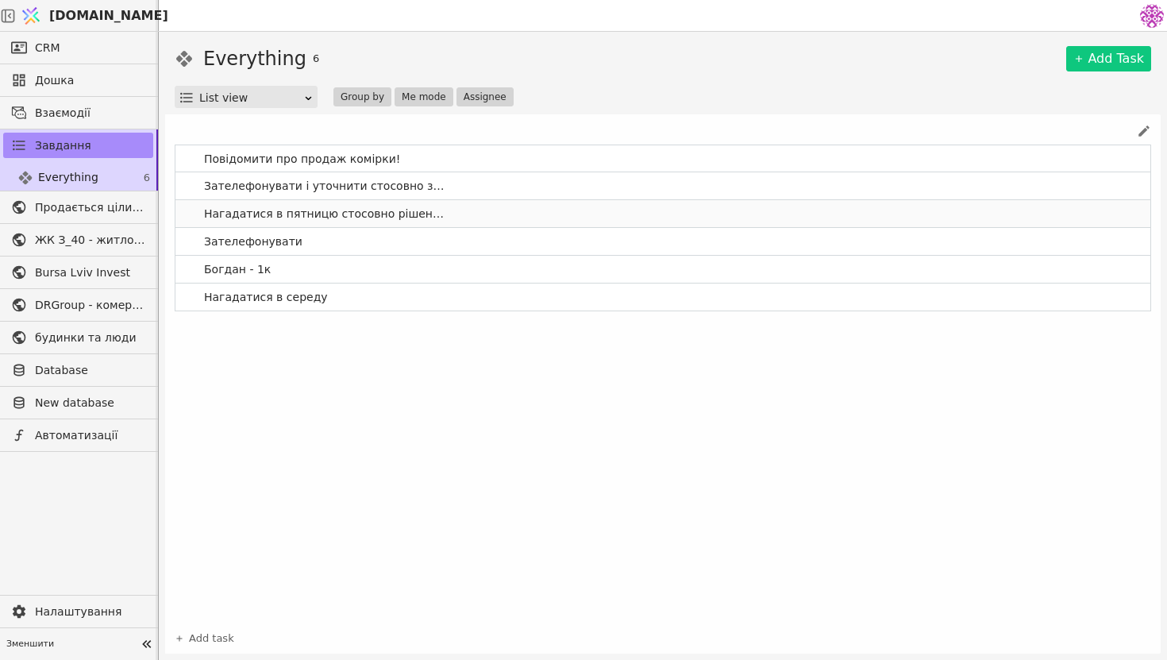
click at [755, 214] on link "Нагадатися в пятницю стосовно рішення" at bounding box center [662, 213] width 975 height 27
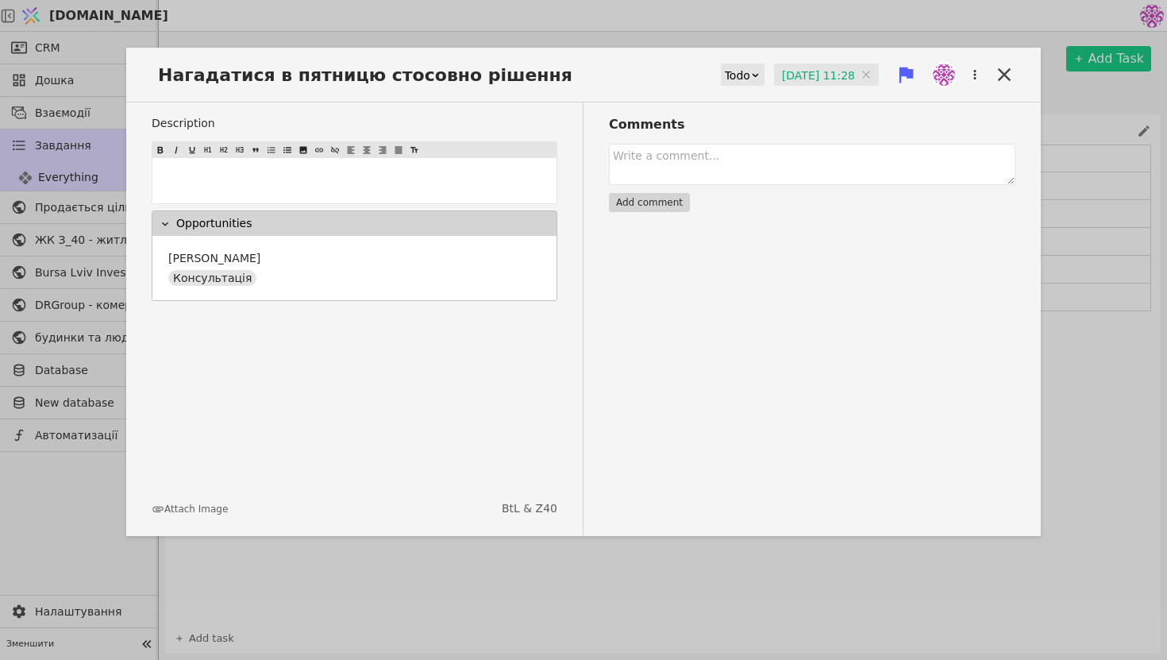
click at [987, 74] on div at bounding box center [976, 74] width 29 height 29
click at [750, 78] on icon at bounding box center [755, 75] width 10 height 10
click at [730, 170] on div "Done" at bounding box center [740, 168] width 66 height 24
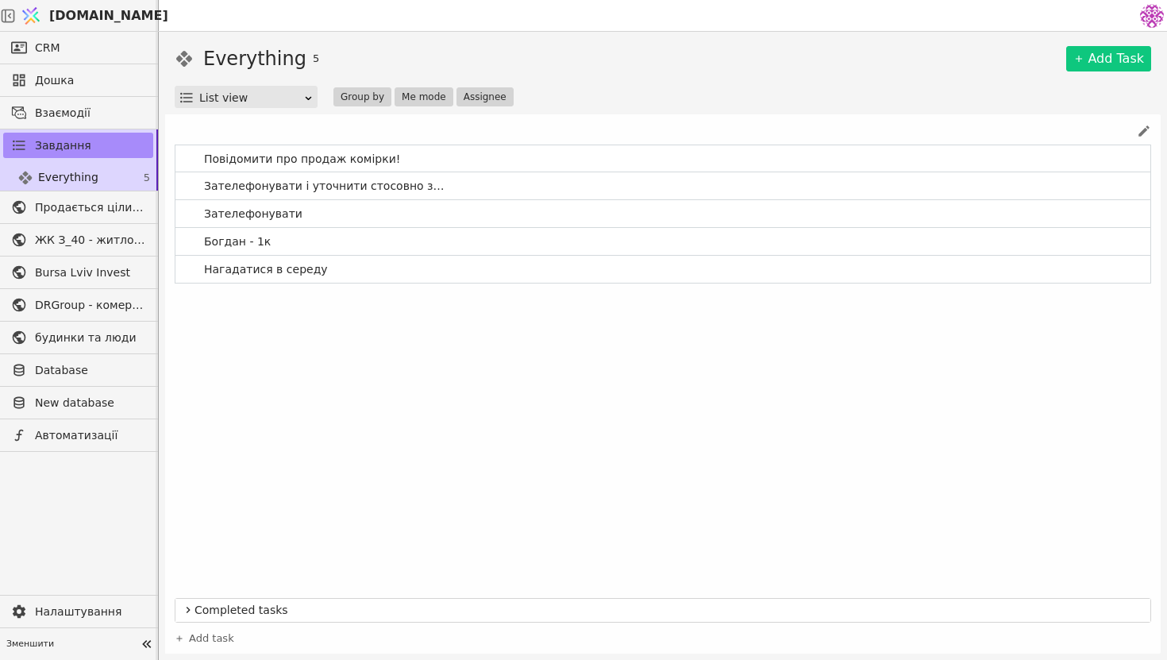
click at [442, 614] on span "Completed tasks" at bounding box center [670, 610] width 950 height 17
click at [430, 366] on span "Completed tasks" at bounding box center [670, 371] width 950 height 17
